Goal: Transaction & Acquisition: Purchase product/service

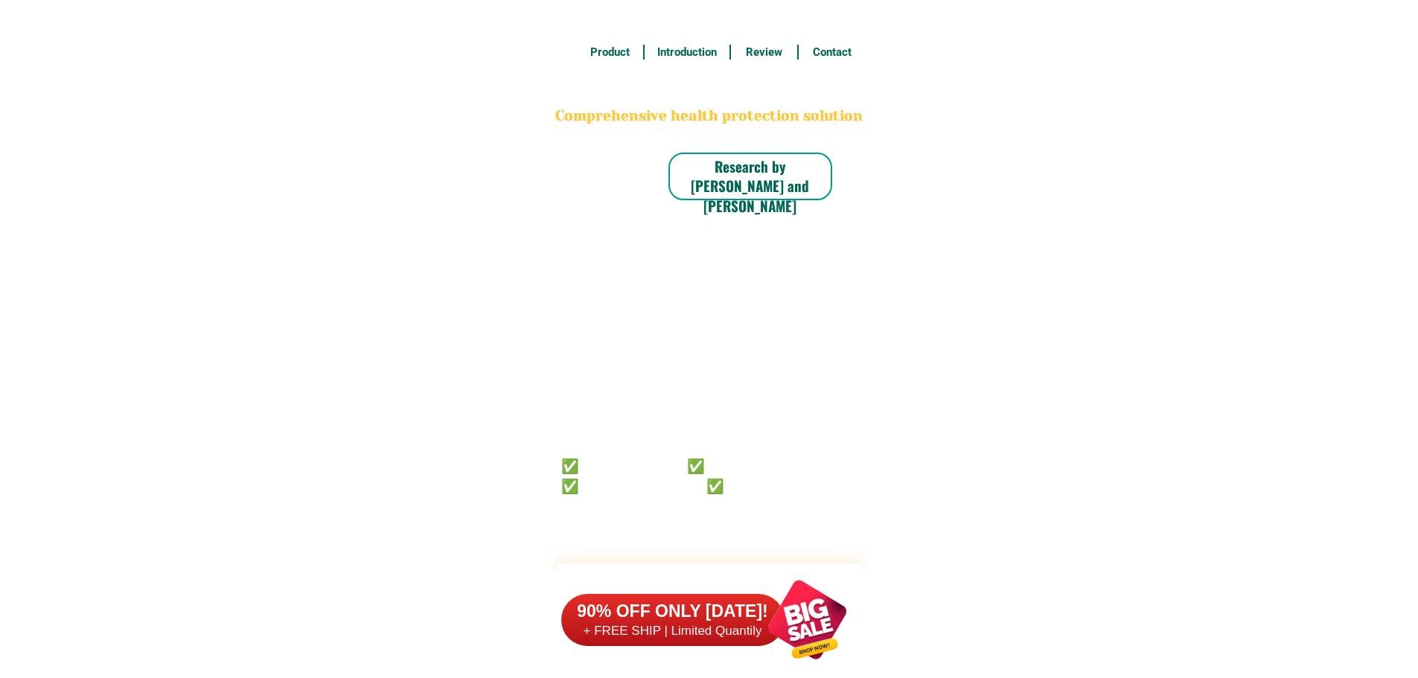
select select "63_880"
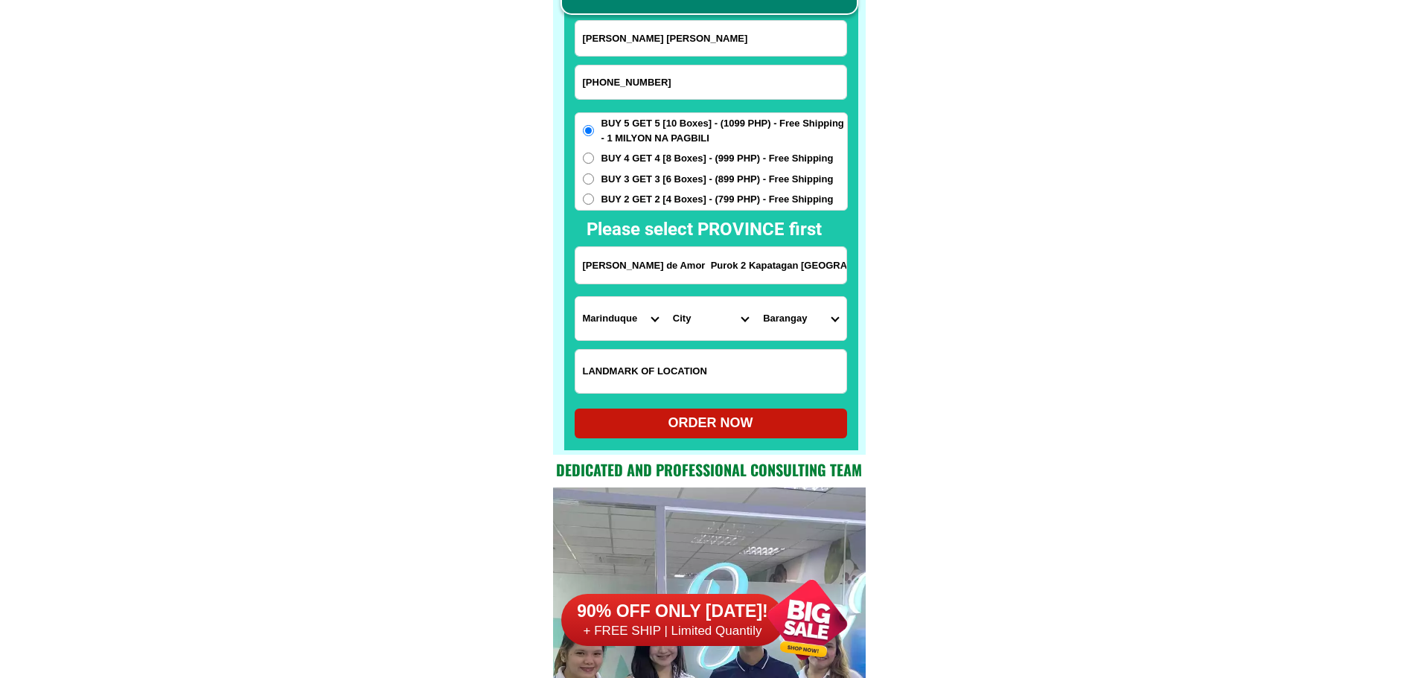
paste input "09097826345"
type input "09097826345"
click at [717, 44] on input "[PERSON_NAME] [PERSON_NAME]" at bounding box center [710, 38] width 271 height 35
paste input "Corazon E"
type input "Corazon E"
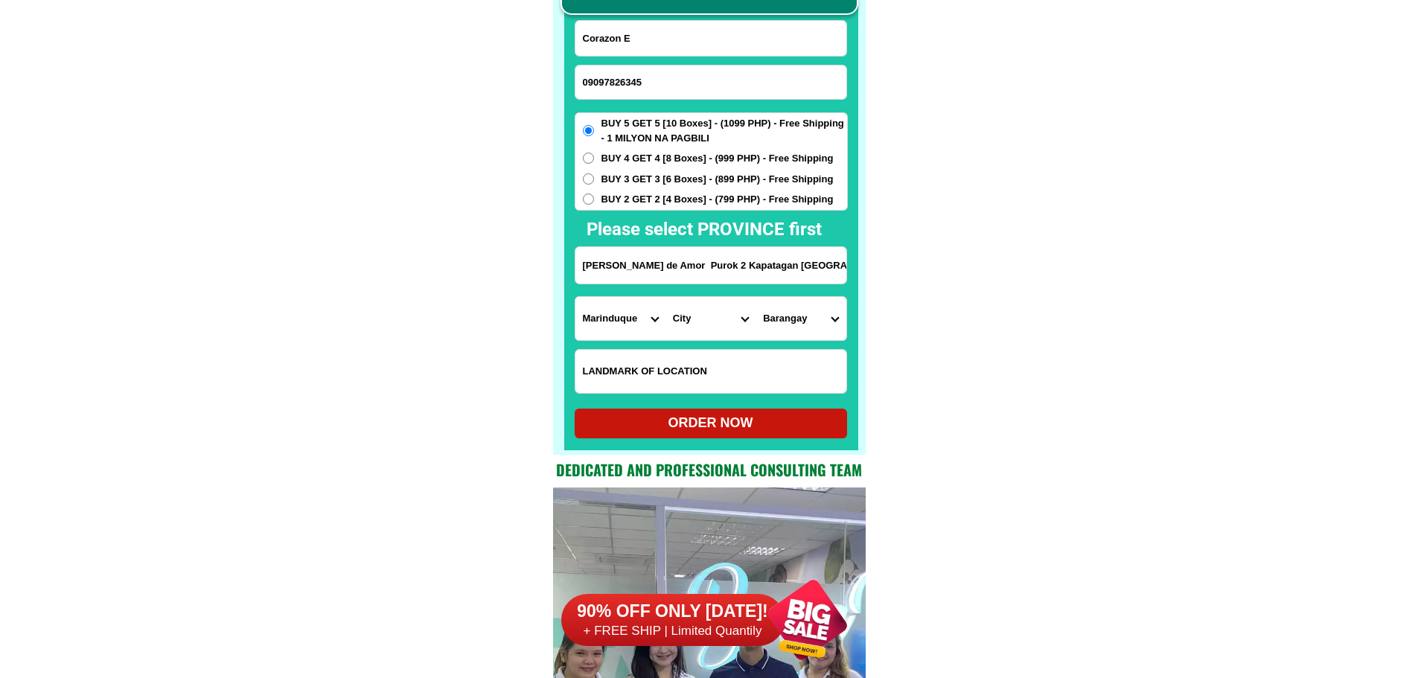
click at [711, 362] on input "Input LANDMARKOFLOCATION" at bounding box center [710, 371] width 271 height 43
paste input "[STREET_ADDRESS][PERSON_NAME][PERSON_NAME]"
type input "[STREET_ADDRESS][PERSON_NAME][PERSON_NAME]"
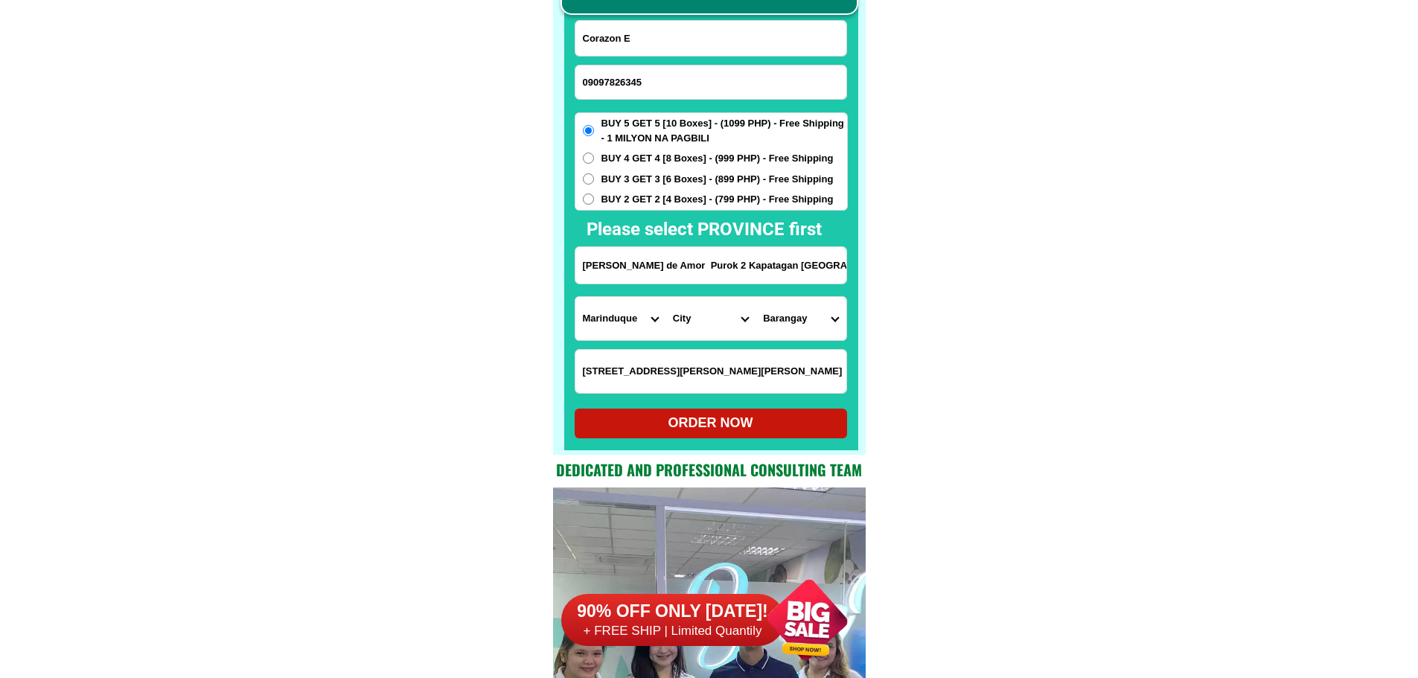
drag, startPoint x: 647, startPoint y: 79, endPoint x: 587, endPoint y: 89, distance: 60.5
click at [587, 89] on input "09097826345" at bounding box center [710, 83] width 271 height 34
click at [665, 81] on input "09097826345" at bounding box center [710, 83] width 271 height 34
paste input "485216880"
type input "09485216880"
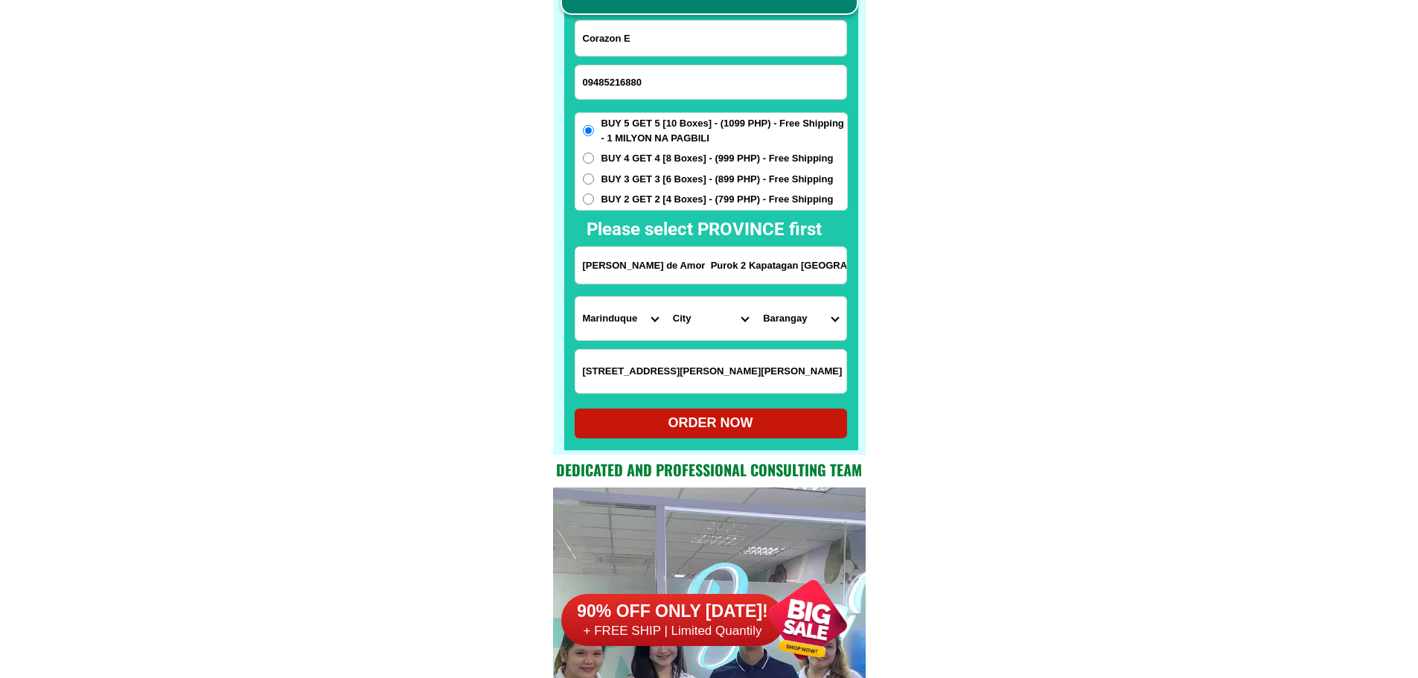
click at [689, 40] on input "Corazon E" at bounding box center [710, 38] width 271 height 35
paste input "[PERSON_NAME]"
paste input "Input full_name"
type input "[PERSON_NAME]"
click at [718, 261] on input "[PERSON_NAME] de Amor Purok 2 Kapatagan [GEOGRAPHIC_DATA]" at bounding box center [710, 265] width 271 height 36
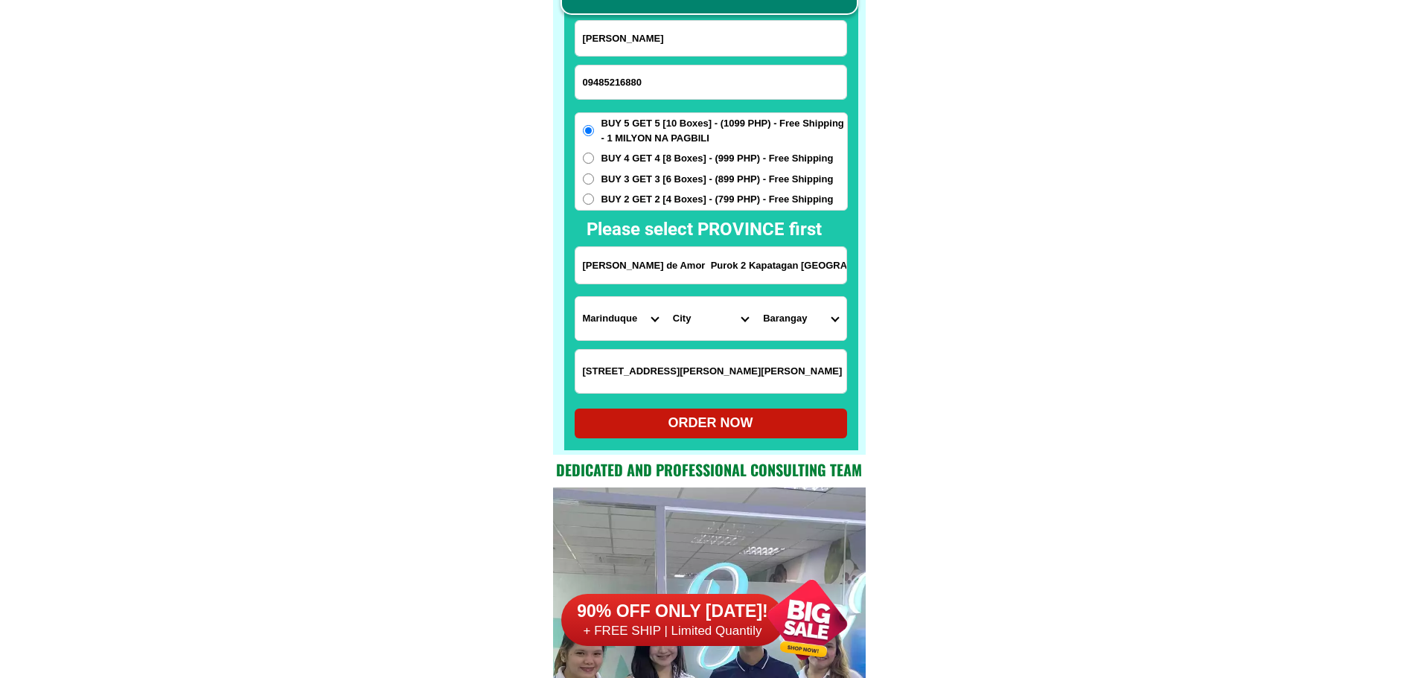
paste input "[STREET_ADDRESS] brgy 258"
type input "[STREET_ADDRESS] brgy 258"
click at [626, 313] on select "Province [GEOGRAPHIC_DATA] [GEOGRAPHIC_DATA] [GEOGRAPHIC_DATA] [GEOGRAPHIC_DATA…" at bounding box center [620, 318] width 90 height 43
click at [704, 313] on select "City Aloran [GEOGRAPHIC_DATA] [GEOGRAPHIC_DATA][PERSON_NAME] [PERSON_NAME]-chio…" at bounding box center [711, 318] width 90 height 43
click at [654, 313] on select "Province [GEOGRAPHIC_DATA] [GEOGRAPHIC_DATA] [GEOGRAPHIC_DATA] [GEOGRAPHIC_DATA…" at bounding box center [620, 318] width 90 height 43
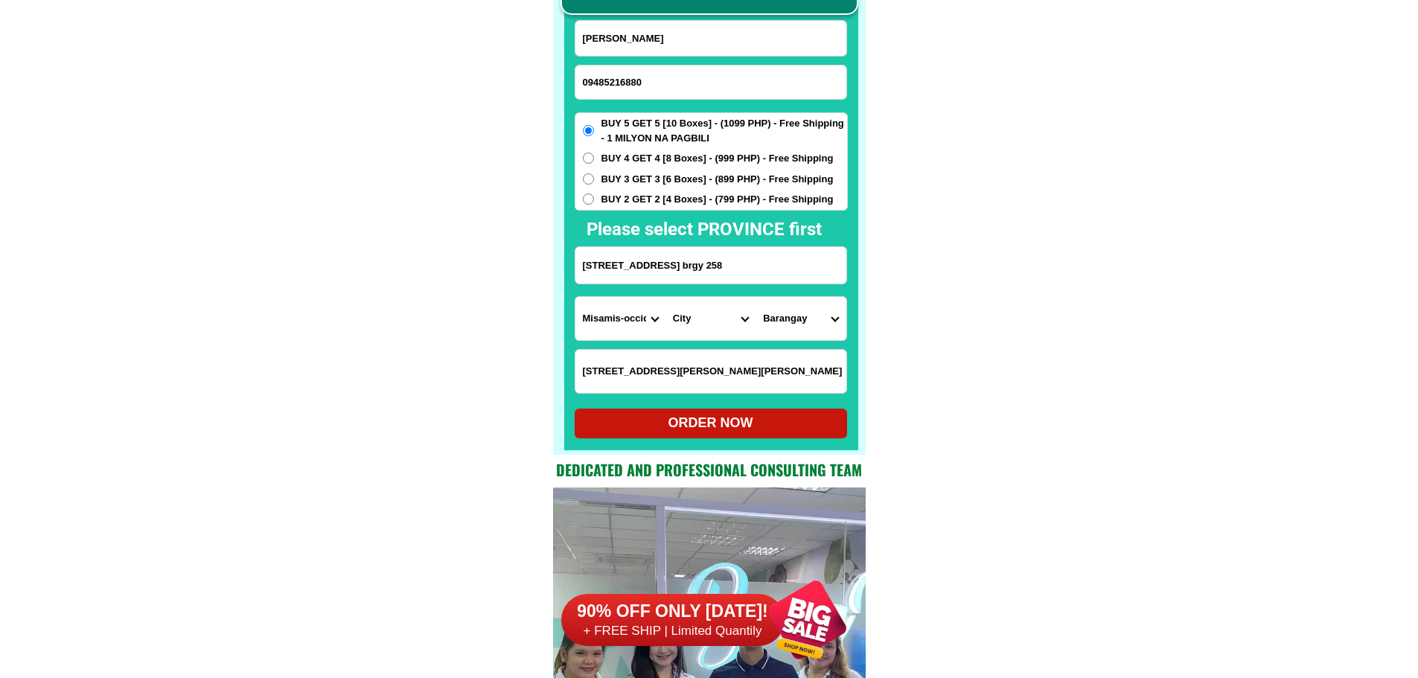
select select "63_219"
click at [575, 297] on select "Province [GEOGRAPHIC_DATA] [GEOGRAPHIC_DATA] [GEOGRAPHIC_DATA] [GEOGRAPHIC_DATA…" at bounding box center [620, 318] width 90 height 43
click at [684, 313] on select "City [GEOGRAPHIC_DATA] [GEOGRAPHIC_DATA] [GEOGRAPHIC_DATA] [GEOGRAPHIC_DATA]-ci…" at bounding box center [711, 318] width 90 height 43
click at [718, 322] on select "City [GEOGRAPHIC_DATA] [GEOGRAPHIC_DATA] [GEOGRAPHIC_DATA] [GEOGRAPHIC_DATA]-ci…" at bounding box center [711, 318] width 90 height 43
click at [736, 322] on select "City [GEOGRAPHIC_DATA] [GEOGRAPHIC_DATA] [GEOGRAPHIC_DATA] [GEOGRAPHIC_DATA]-ci…" at bounding box center [711, 318] width 90 height 43
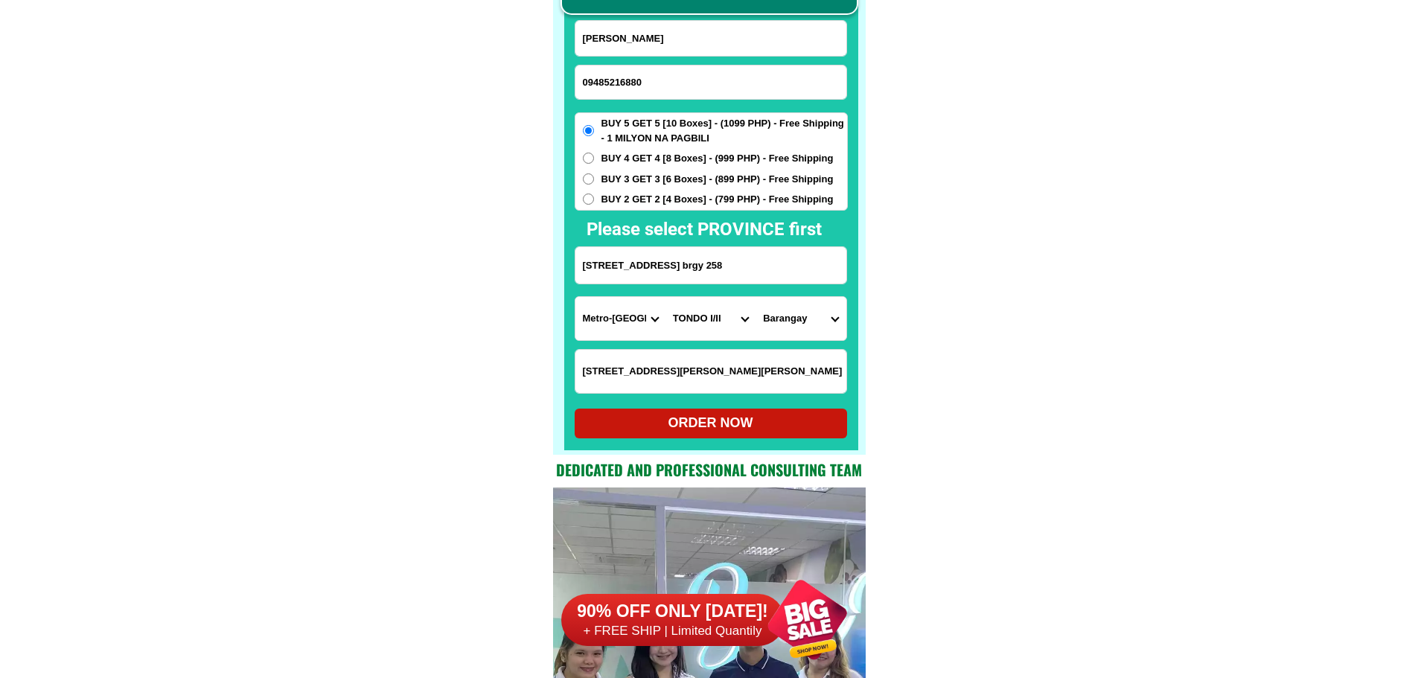
drag, startPoint x: 988, startPoint y: 317, endPoint x: 988, endPoint y: 245, distance: 72.2
click at [801, 312] on select "[GEOGRAPHIC_DATA]" at bounding box center [801, 318] width 90 height 43
click at [725, 319] on select "City [GEOGRAPHIC_DATA] [GEOGRAPHIC_DATA] [GEOGRAPHIC_DATA] [GEOGRAPHIC_DATA]-ci…" at bounding box center [711, 318] width 90 height 43
select select "63_2195470"
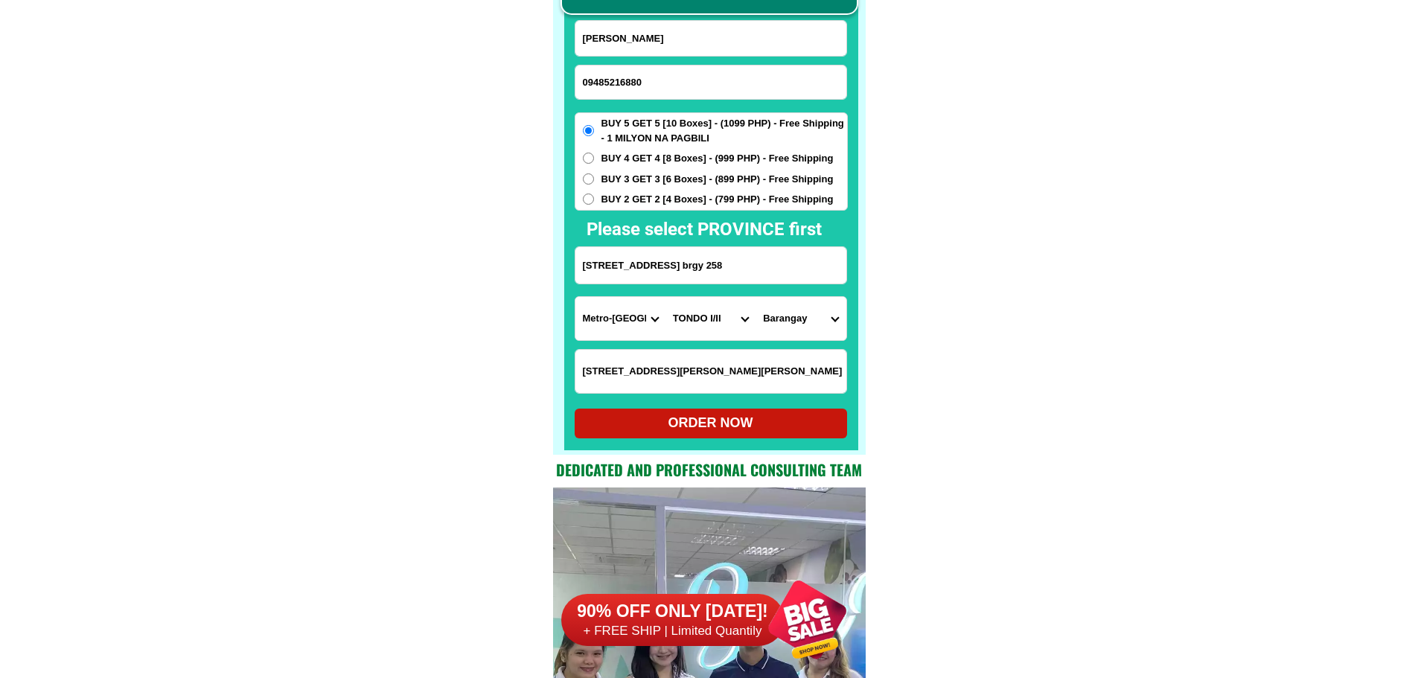
click at [794, 319] on select "[GEOGRAPHIC_DATA]" at bounding box center [801, 318] width 90 height 43
select select "63_21954708709"
click at [756, 297] on select "[GEOGRAPHIC_DATA]" at bounding box center [801, 318] width 90 height 43
click at [747, 416] on div "ORDER NOW" at bounding box center [711, 423] width 272 height 20
radio input "true"
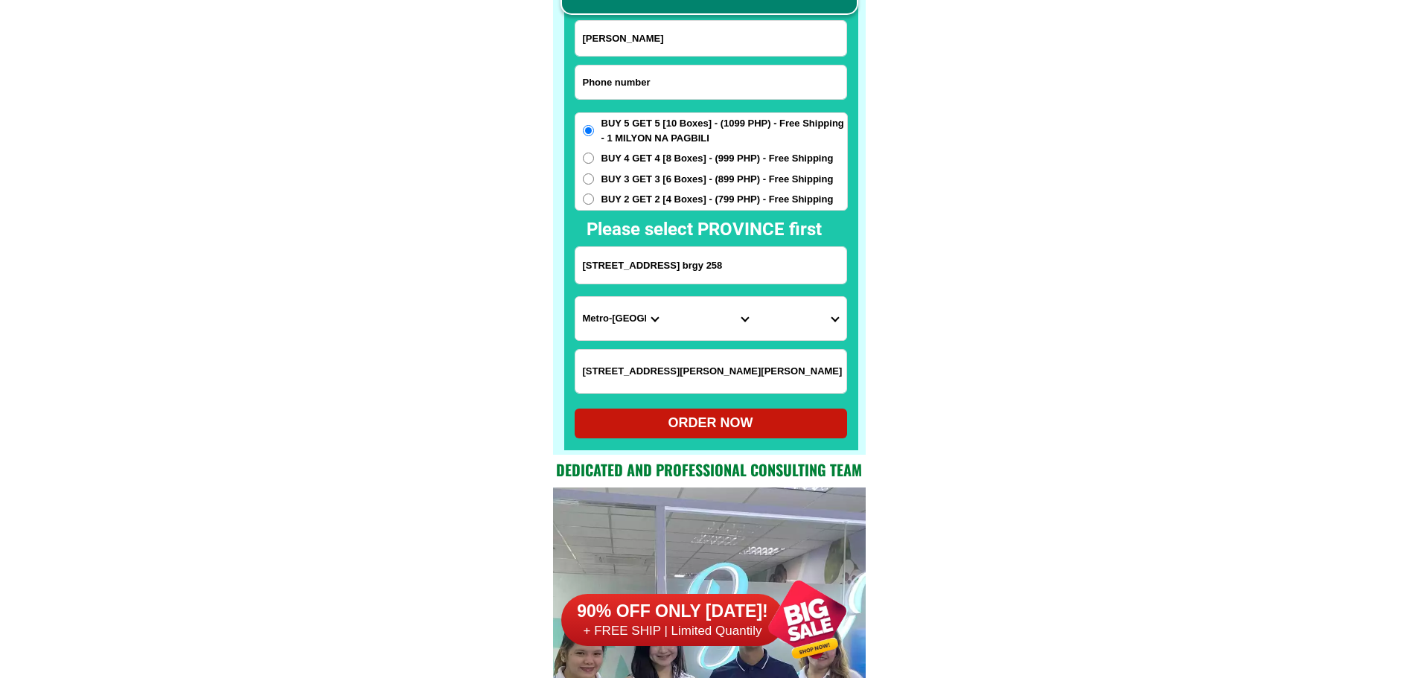
click at [635, 83] on input "Input phone_number" at bounding box center [710, 83] width 271 height 34
paste input "09517657746"
type input "09517657746"
click at [694, 44] on input "[PERSON_NAME]" at bounding box center [710, 38] width 271 height 35
paste input "Purification [PERSON_NAME]"
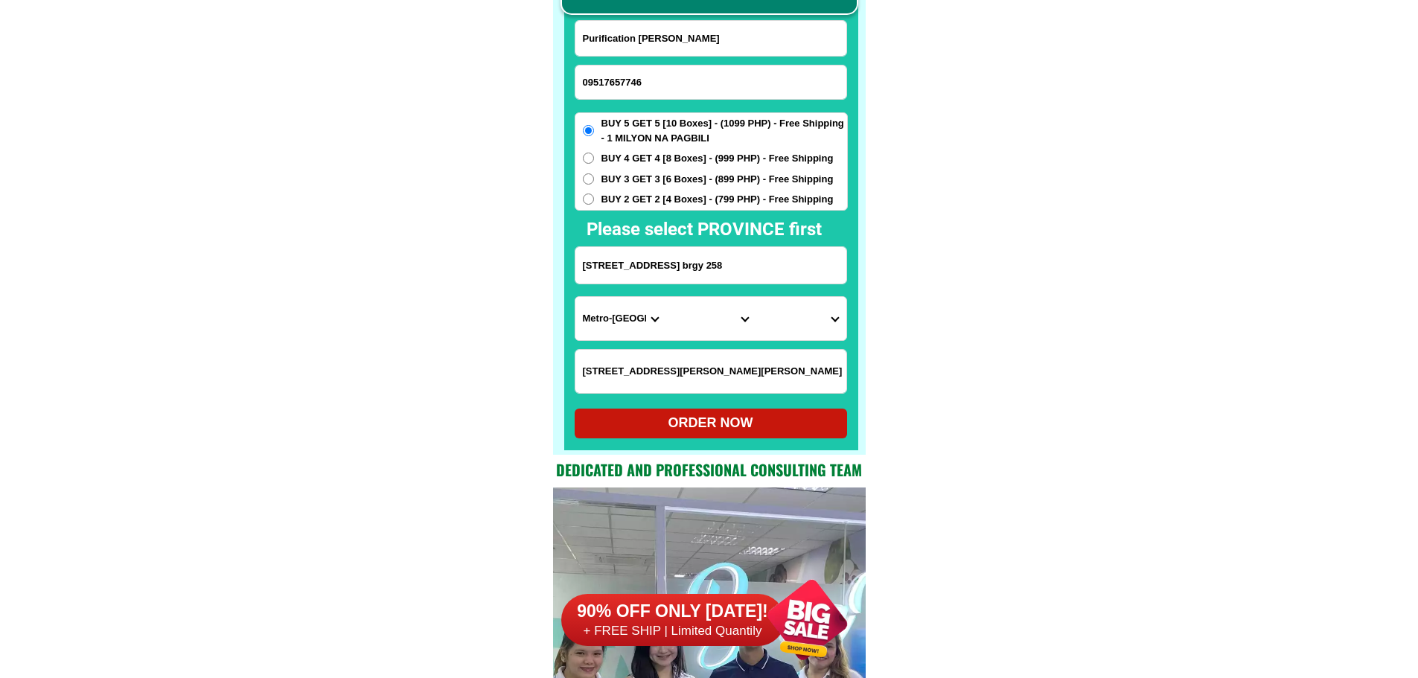
type input "Purification [PERSON_NAME]"
click at [703, 257] on input "Input address" at bounding box center [710, 265] width 271 height 36
paste input "Bagong Silang ext. [PERSON_NAME] compound nakar labangal gen. [GEOGRAPHIC_DATA]"
type input "Bagong Silang ext. [PERSON_NAME] compound nakar labangal gen. [GEOGRAPHIC_DATA]"
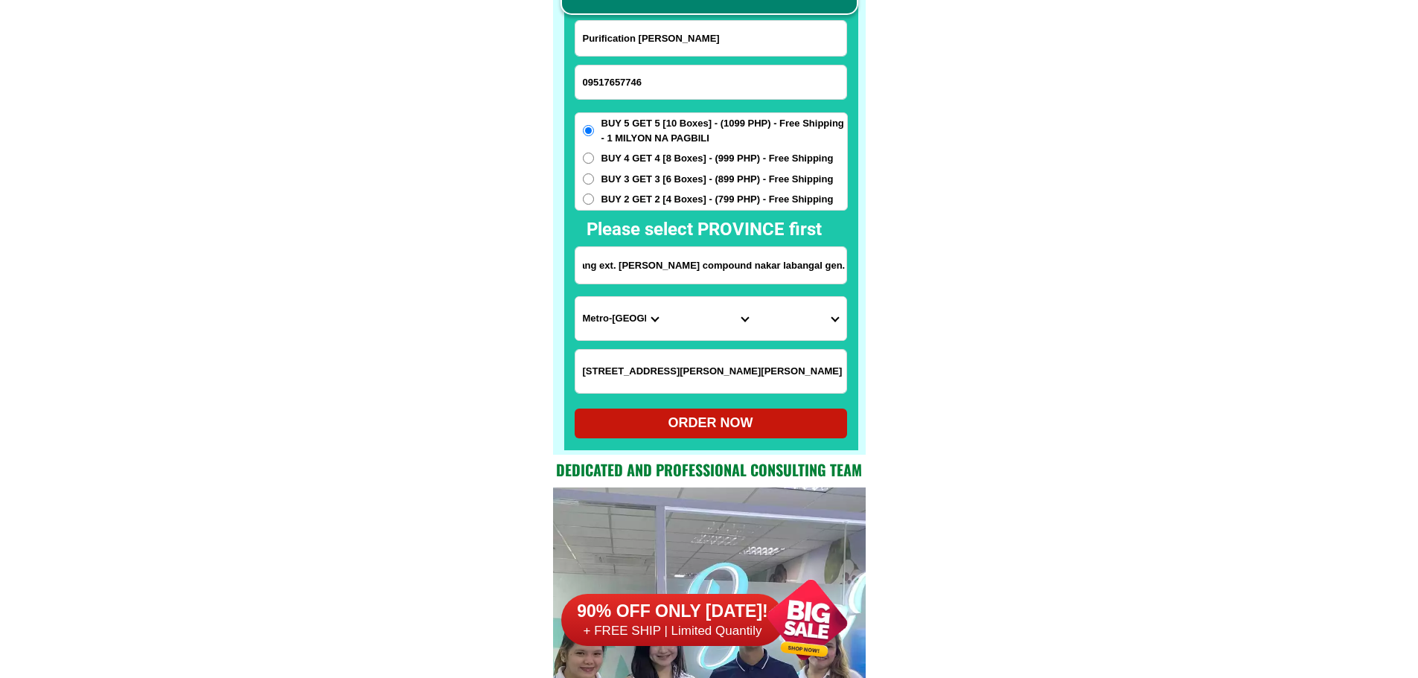
scroll to position [0, 0]
click at [774, 371] on input "Input LANDMARKOFLOCATION" at bounding box center [710, 371] width 271 height 43
paste input "In front of solid shippng lines"
type input "In front of solid shippng lines"
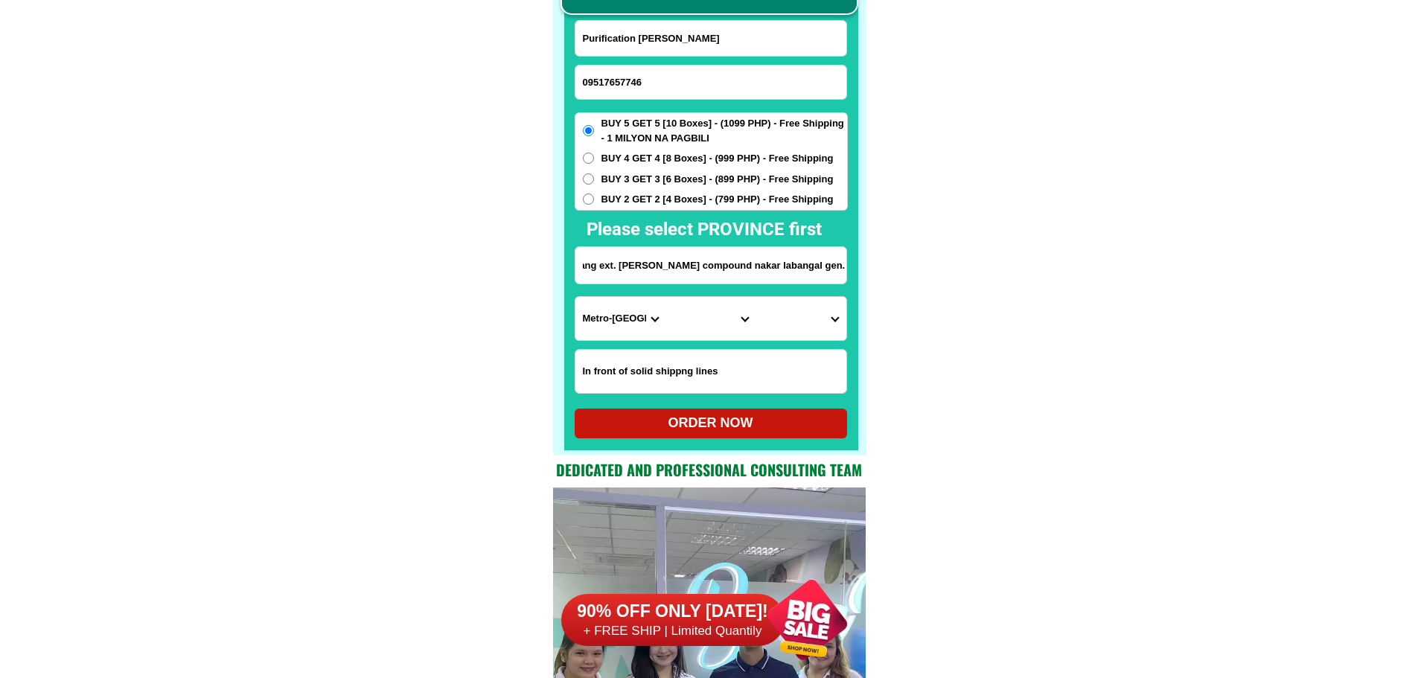
drag, startPoint x: 726, startPoint y: 277, endPoint x: 943, endPoint y: 277, distance: 217.4
click at [623, 326] on select "Province [GEOGRAPHIC_DATA] [GEOGRAPHIC_DATA] [GEOGRAPHIC_DATA] [GEOGRAPHIC_DATA…" at bounding box center [620, 318] width 90 height 43
select select "63_995"
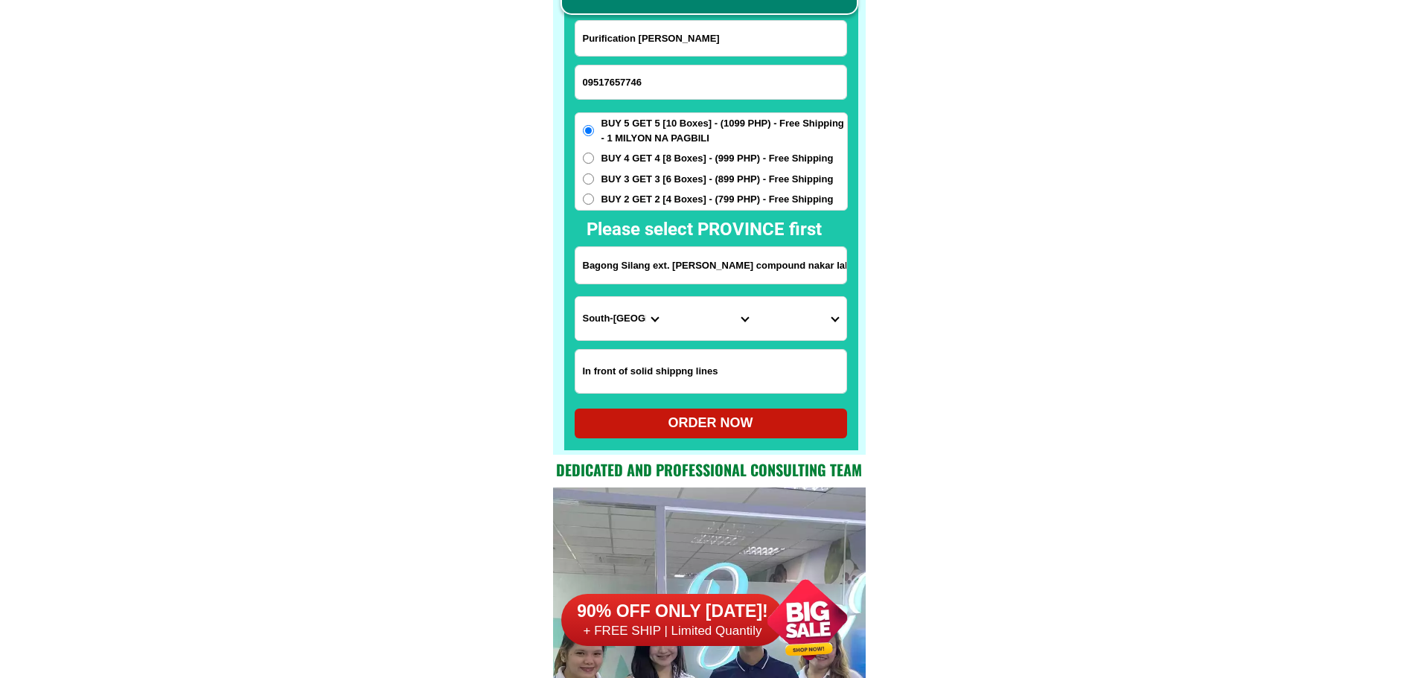
click at [696, 327] on select "City General-[GEOGRAPHIC_DATA]-city [GEOGRAPHIC_DATA]-[GEOGRAPHIC_DATA]-[GEOGRA…" at bounding box center [711, 318] width 90 height 43
click at [714, 308] on select "City General-[GEOGRAPHIC_DATA]-city [GEOGRAPHIC_DATA]-[GEOGRAPHIC_DATA]-[GEOGRA…" at bounding box center [711, 318] width 90 height 43
select select "63_9951169"
click at [666, 297] on select "City General-[GEOGRAPHIC_DATA]-city [GEOGRAPHIC_DATA]-[GEOGRAPHIC_DATA]-[GEOGRA…" at bounding box center [711, 318] width 90 height 43
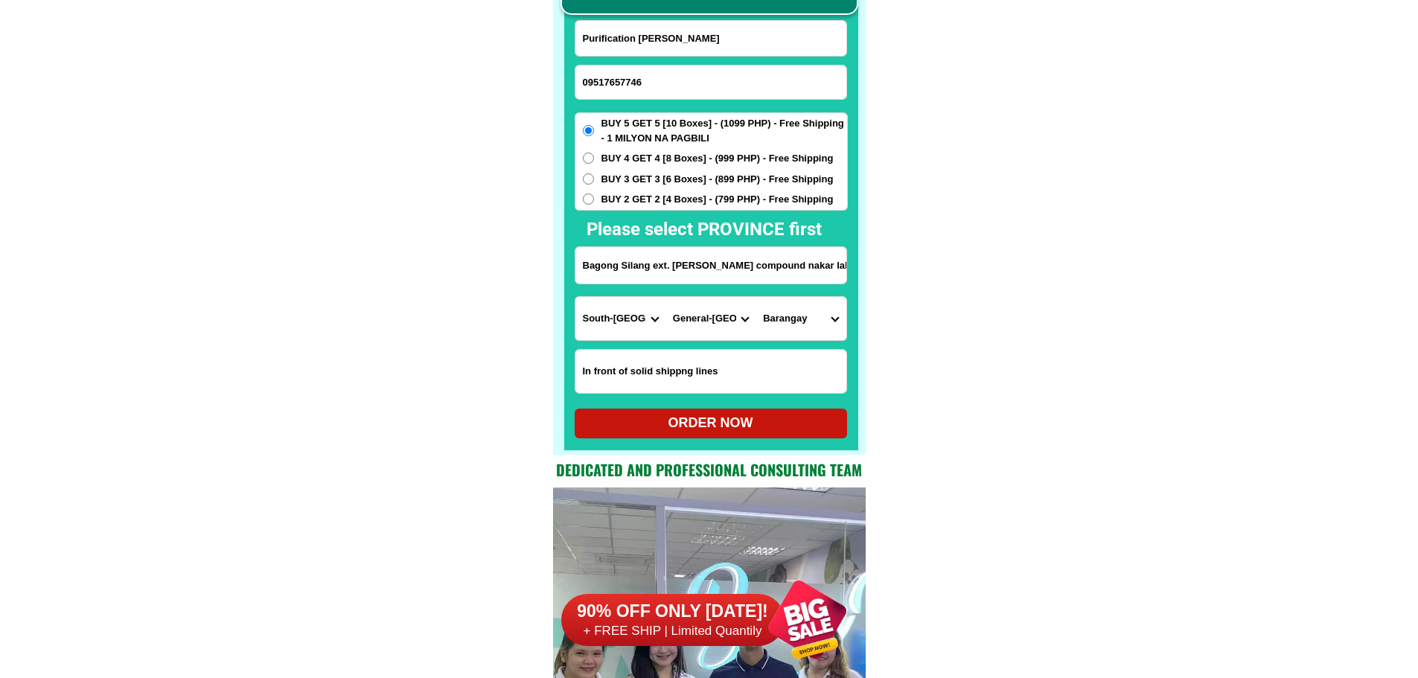
click at [797, 317] on select "Barangay Apopong Baluan Batomelong [GEOGRAPHIC_DATA] [GEOGRAPHIC_DATA] [GEOGRAP…" at bounding box center [801, 318] width 90 height 43
drag, startPoint x: 977, startPoint y: 331, endPoint x: 910, endPoint y: 334, distance: 67.1
click at [821, 334] on select "Barangay Apopong Baluan Batomelong [GEOGRAPHIC_DATA] [GEOGRAPHIC_DATA] [GEOGRAP…" at bounding box center [801, 318] width 90 height 43
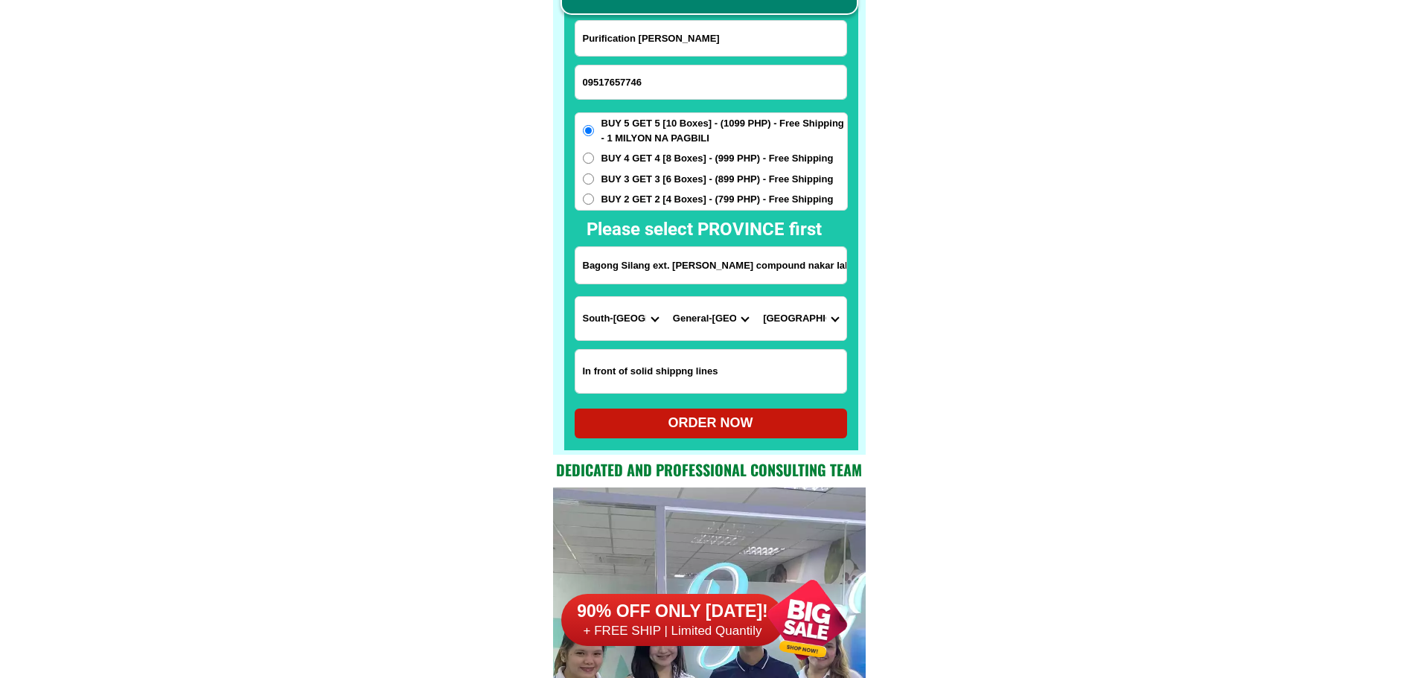
click at [796, 314] on select "Barangay Apopong Baluan Batomelong [GEOGRAPHIC_DATA] [GEOGRAPHIC_DATA] [GEOGRAP…" at bounding box center [801, 318] width 90 height 43
select select "63_99511696880"
click at [679, 424] on div "ORDER NOW" at bounding box center [711, 423] width 272 height 20
radio input "true"
